Goal: Task Accomplishment & Management: Use online tool/utility

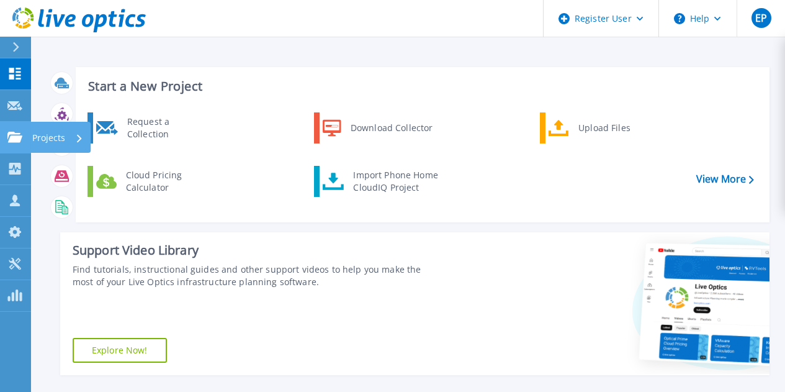
click at [14, 132] on div at bounding box center [14, 137] width 15 height 11
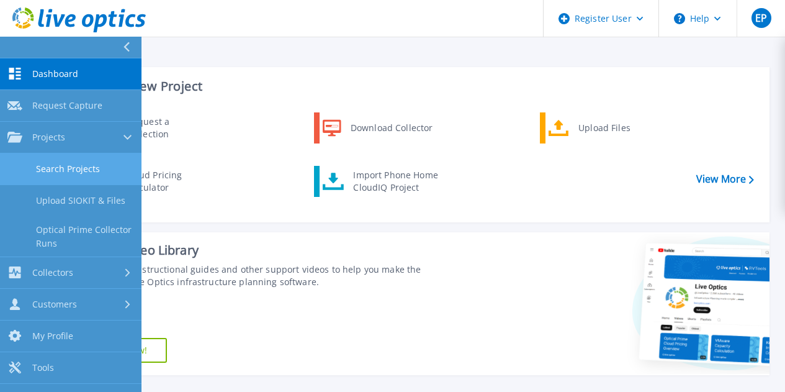
click at [81, 165] on link "Search Projects" at bounding box center [71, 169] width 142 height 32
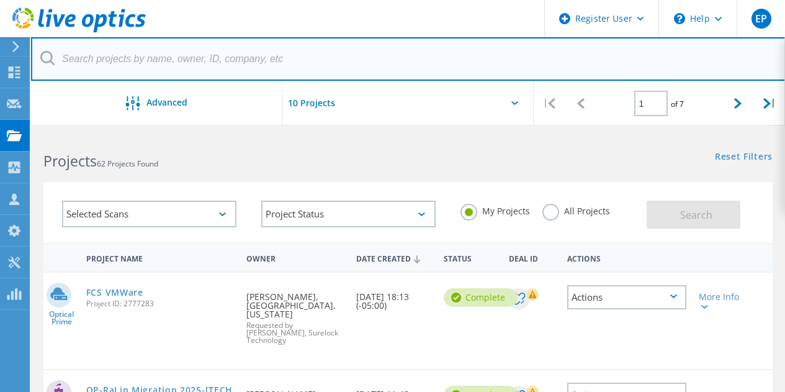
click at [295, 60] on input "text" at bounding box center [408, 58] width 755 height 43
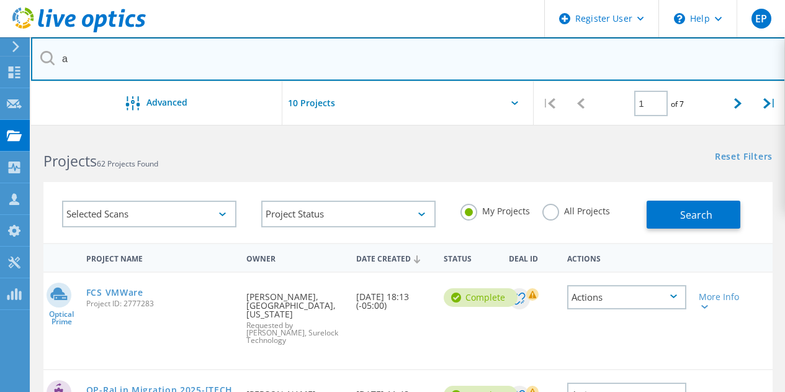
type input "[EMAIL_ADDRESS][DOMAIN_NAME]"
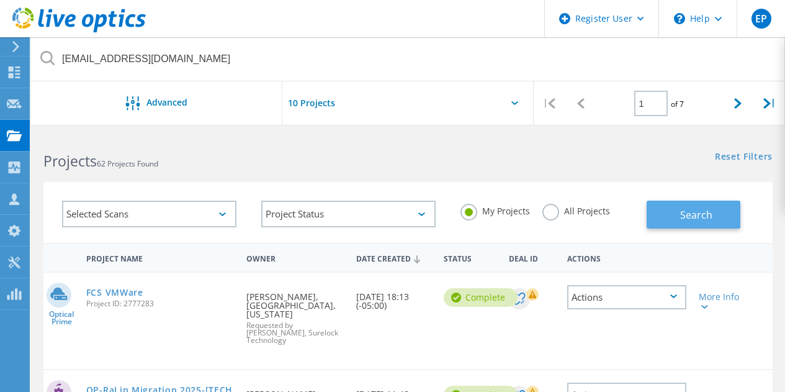
click at [702, 219] on span "Search" at bounding box center [696, 215] width 32 height 14
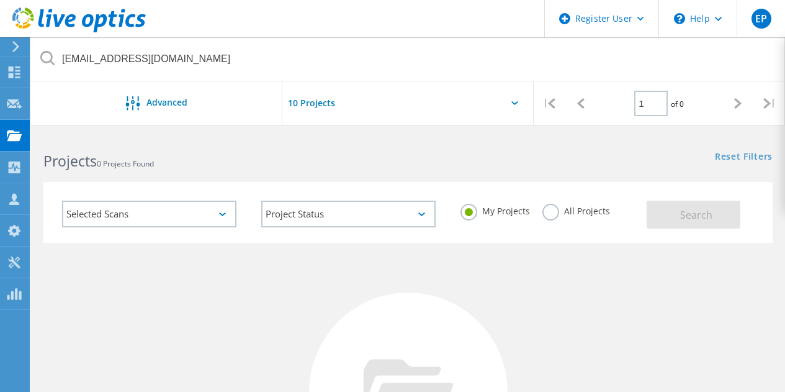
click at [587, 206] on label "All Projects" at bounding box center [577, 210] width 68 height 12
click at [0, 0] on input "All Projects" at bounding box center [0, 0] width 0 height 0
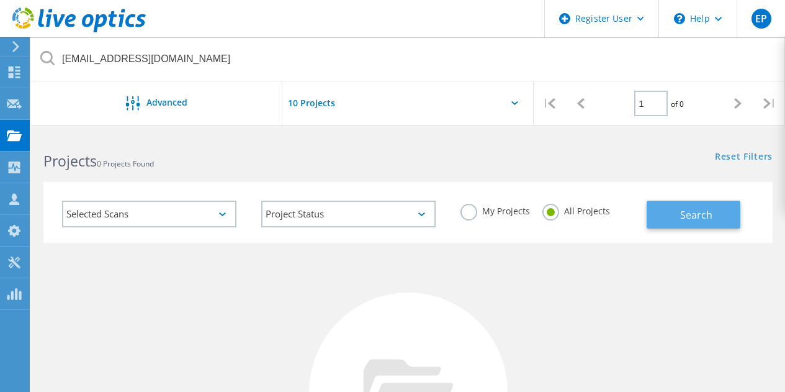
click at [693, 206] on button "Search" at bounding box center [694, 215] width 94 height 28
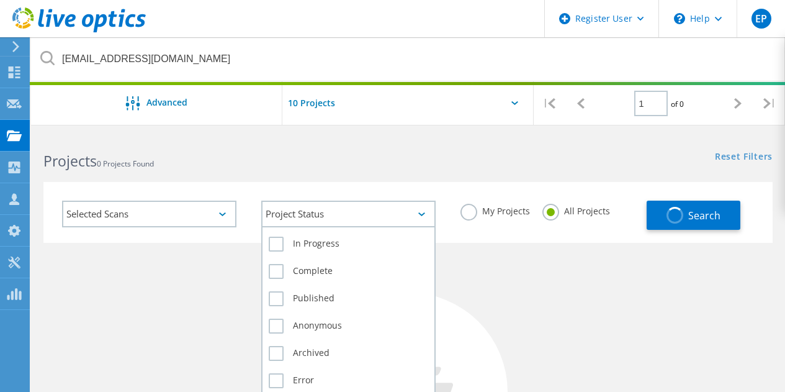
click at [400, 220] on div "Project Status" at bounding box center [348, 214] width 174 height 27
click at [332, 244] on label "In Progress" at bounding box center [349, 244] width 160 height 15
click at [0, 0] on input "In Progress" at bounding box center [0, 0] width 0 height 0
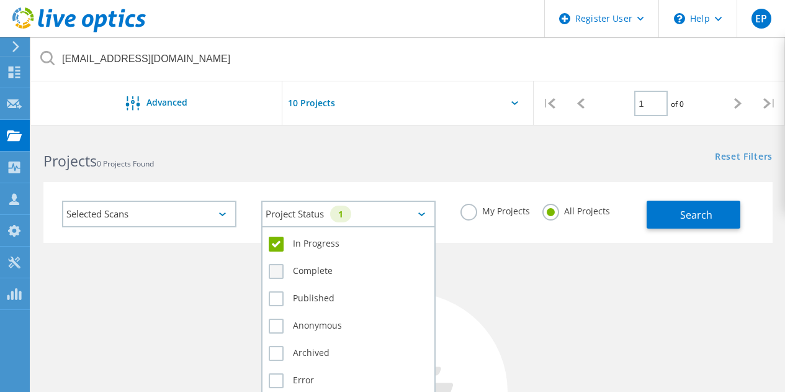
click at [312, 271] on label "Complete" at bounding box center [349, 271] width 160 height 15
click at [0, 0] on input "Complete" at bounding box center [0, 0] width 0 height 0
click at [307, 284] on div "Complete" at bounding box center [349, 274] width 160 height 27
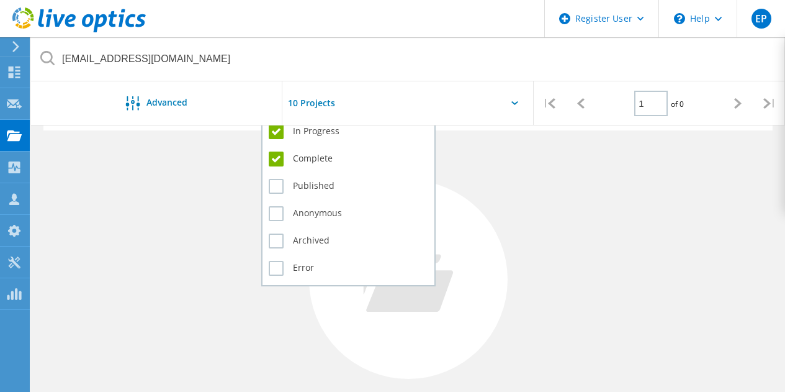
scroll to position [119, 0]
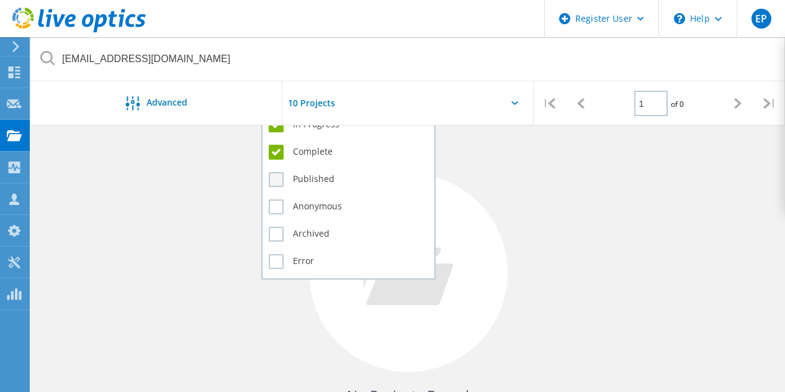
click at [302, 182] on label "Published" at bounding box center [349, 179] width 160 height 15
click at [0, 0] on input "Published" at bounding box center [0, 0] width 0 height 0
click at [308, 197] on div "Anonymous" at bounding box center [349, 209] width 160 height 27
click at [307, 213] on label "Anonymous" at bounding box center [349, 206] width 160 height 15
click at [0, 0] on input "Anonymous" at bounding box center [0, 0] width 0 height 0
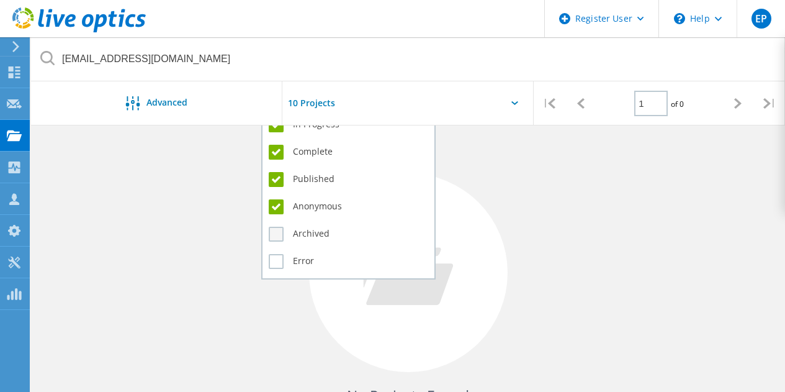
click at [299, 231] on label "Archived" at bounding box center [349, 234] width 160 height 15
click at [0, 0] on input "Archived" at bounding box center [0, 0] width 0 height 0
click at [298, 261] on label "Error" at bounding box center [349, 261] width 160 height 15
click at [0, 0] on input "Error" at bounding box center [0, 0] width 0 height 0
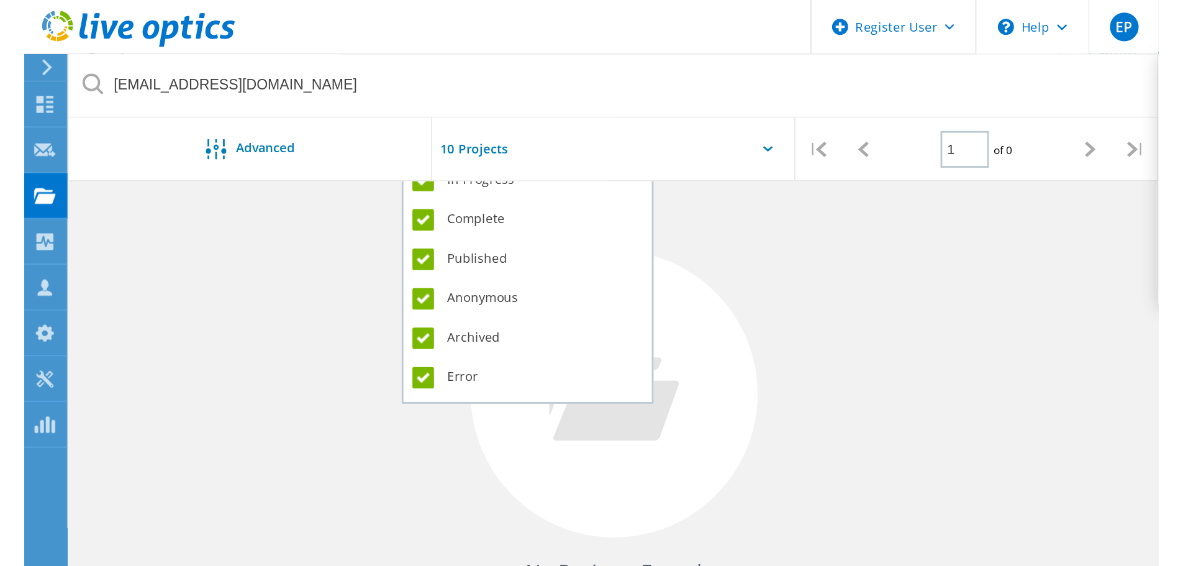
scroll to position [0, 0]
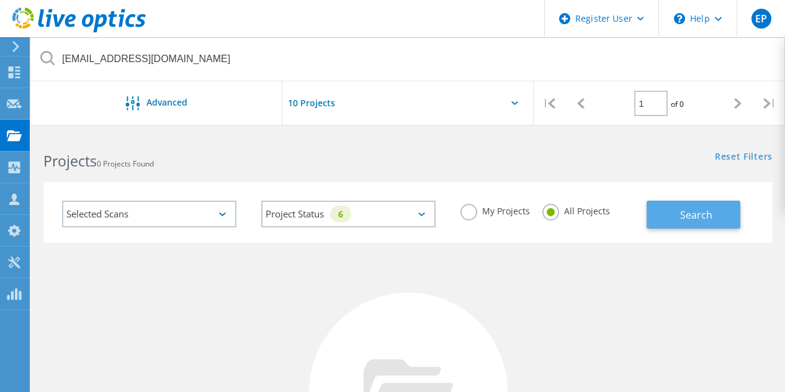
click at [693, 215] on span "Search" at bounding box center [696, 215] width 32 height 14
click at [219, 210] on div "Selected Scans" at bounding box center [149, 214] width 174 height 27
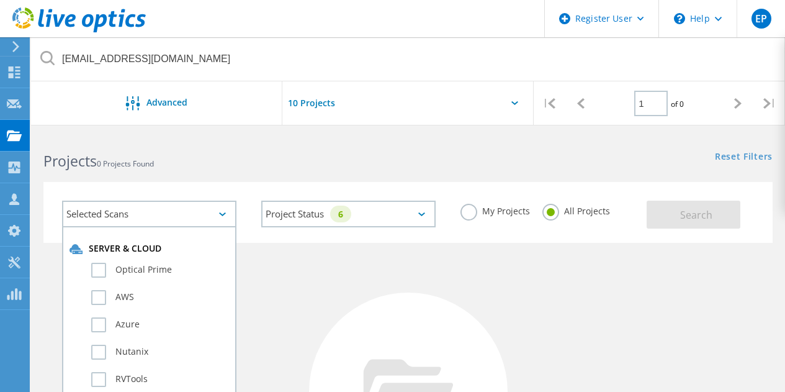
click at [151, 261] on div "Optical Prime" at bounding box center [150, 272] width 160 height 27
click at [142, 265] on label "Optical Prime" at bounding box center [160, 270] width 138 height 15
click at [0, 0] on input "Optical Prime" at bounding box center [0, 0] width 0 height 0
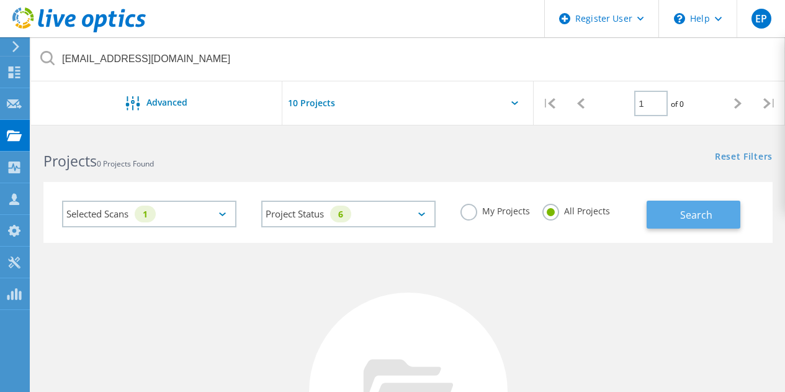
click at [711, 210] on span "Search" at bounding box center [696, 215] width 32 height 14
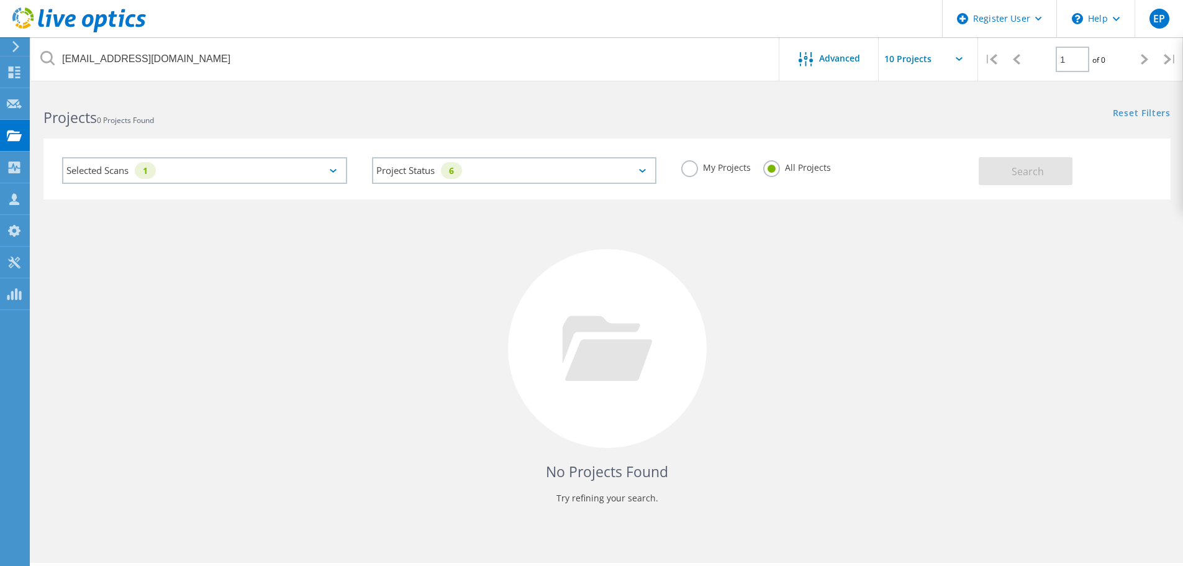
click at [785, 323] on div "No Projects Found Try refining your search." at bounding box center [606, 359] width 1127 height 321
